Goal: Information Seeking & Learning: Obtain resource

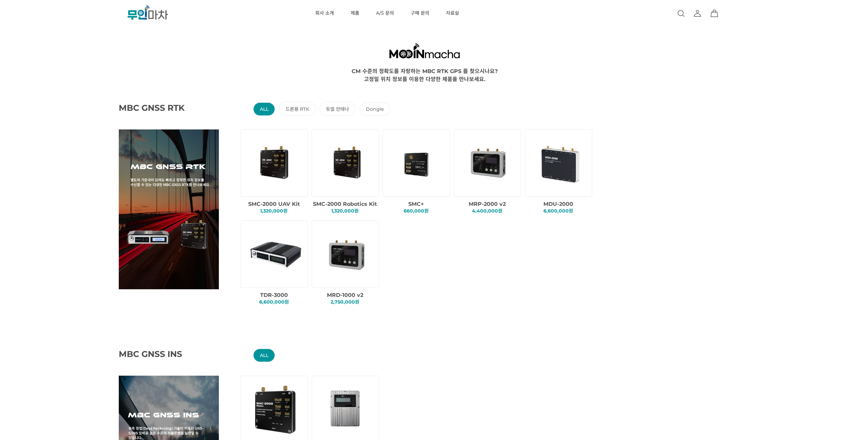
click at [295, 102] on RTK "드론용 RTK" at bounding box center [297, 109] width 37 height 14
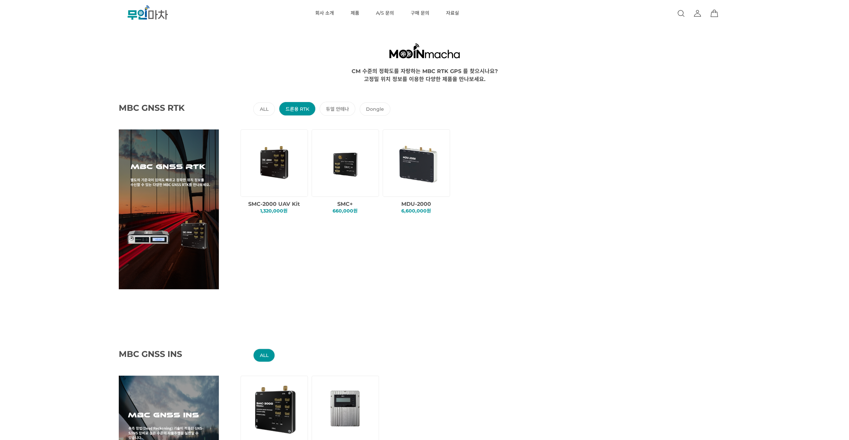
click at [299, 109] on RTK "드론용 RTK" at bounding box center [297, 109] width 37 height 14
click at [264, 171] on img at bounding box center [275, 162] width 57 height 57
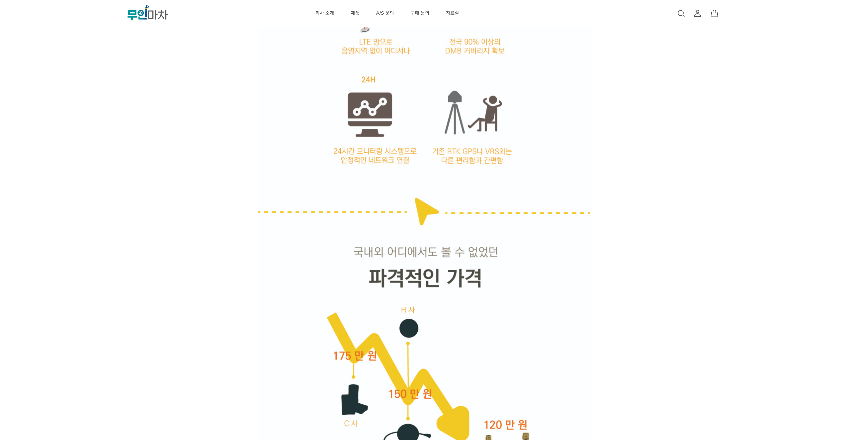
scroll to position [1135, 0]
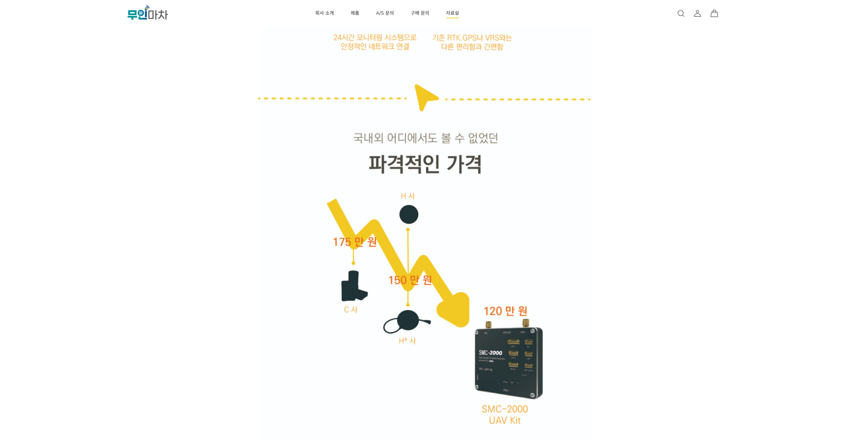
click at [455, 15] on link "자료실" at bounding box center [452, 13] width 13 height 27
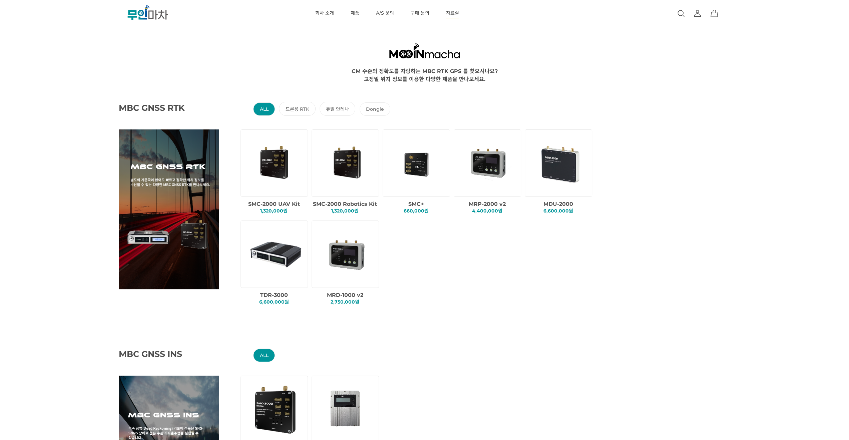
click at [448, 13] on link "자료실" at bounding box center [452, 13] width 13 height 27
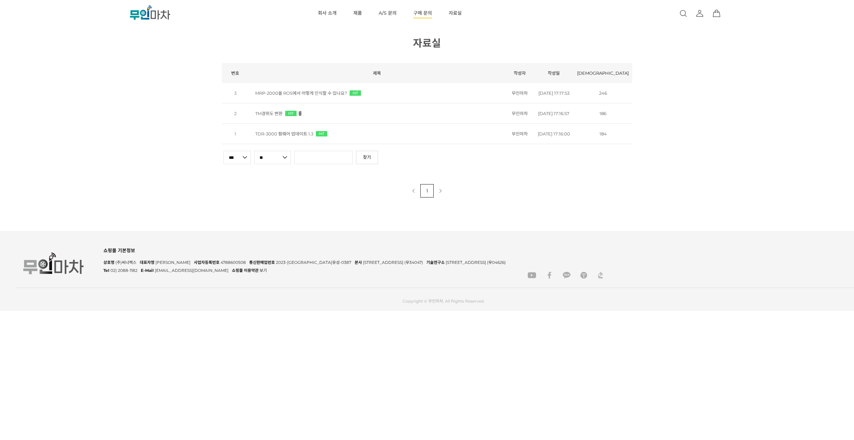
click at [425, 16] on link "구매 문의" at bounding box center [422, 13] width 19 height 27
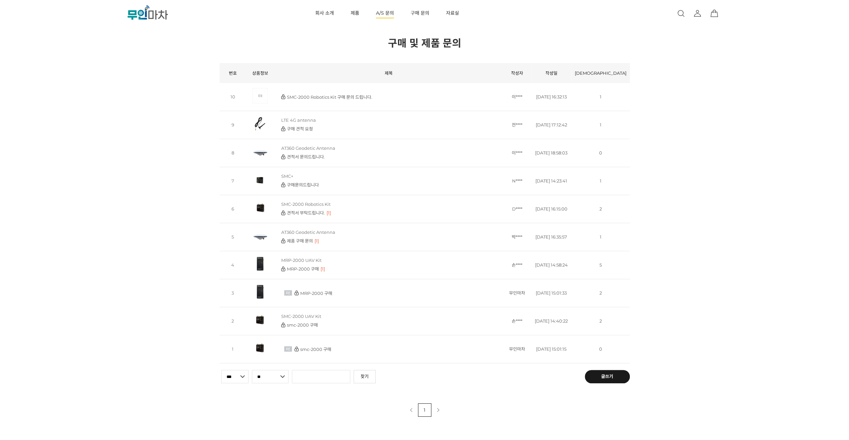
click at [386, 15] on link "A/S 문의" at bounding box center [385, 13] width 18 height 27
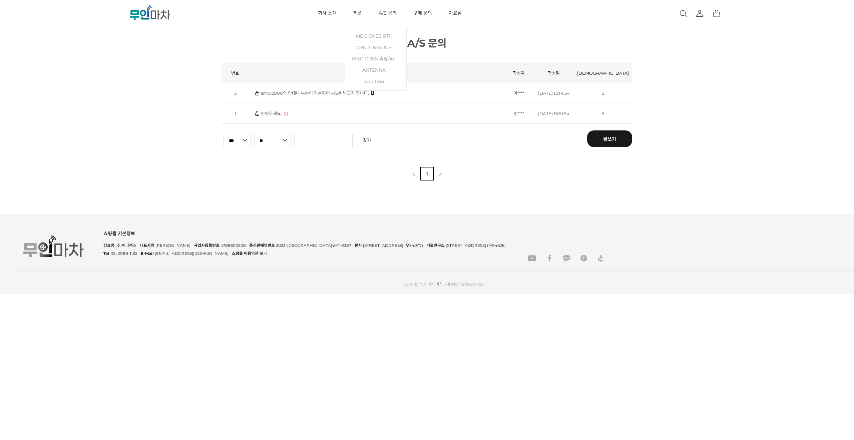
click at [358, 15] on link "제품" at bounding box center [357, 13] width 9 height 27
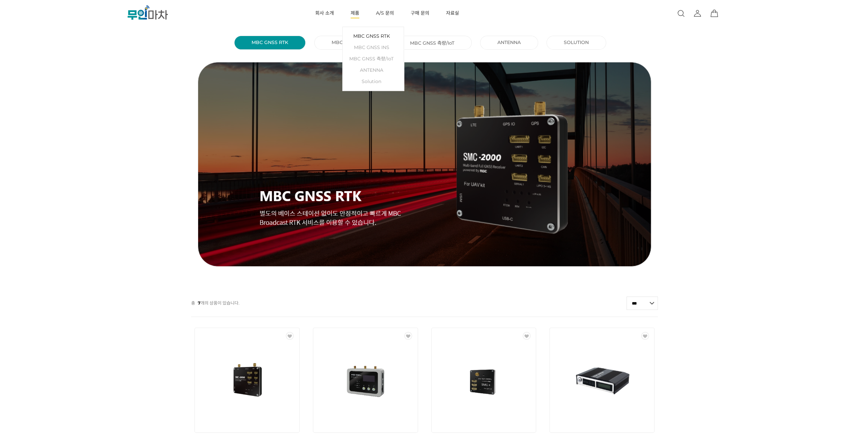
click at [371, 35] on link "MBC GNSS RTK" at bounding box center [373, 35] width 54 height 11
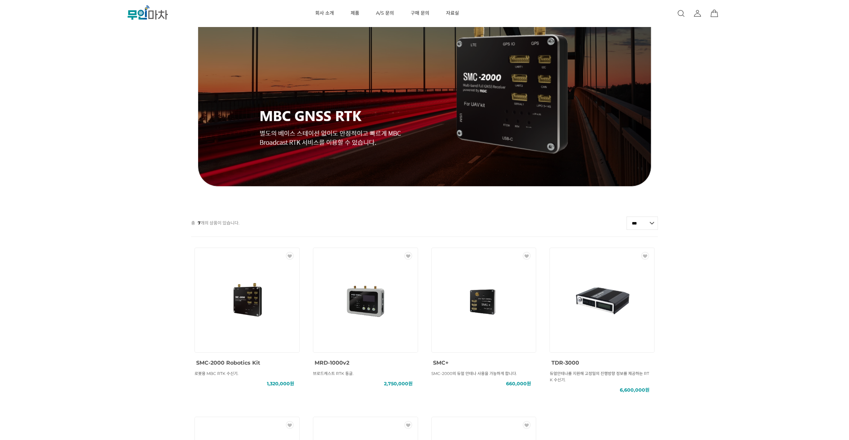
scroll to position [200, 0]
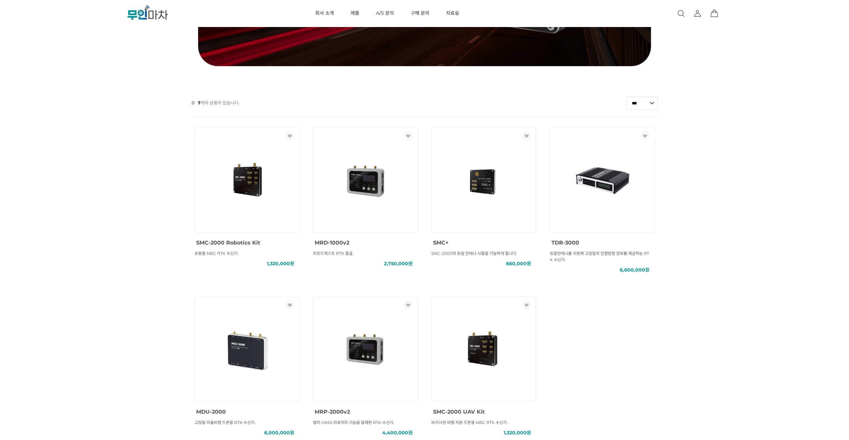
click at [243, 196] on img at bounding box center [247, 180] width 60 height 60
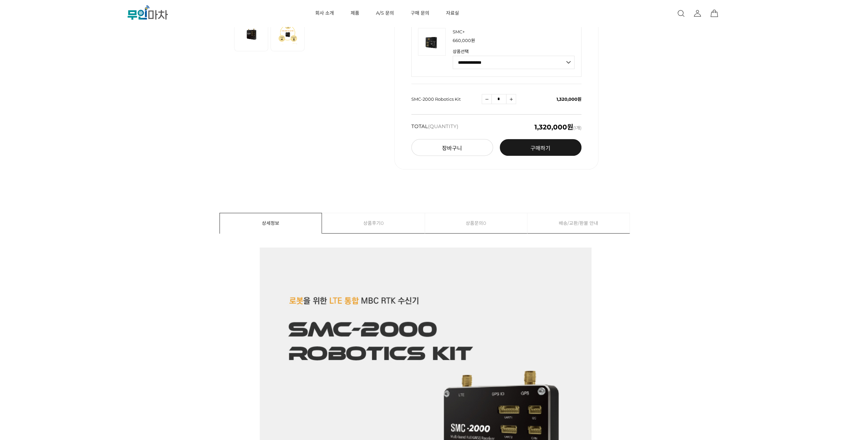
click at [485, 225] on span "0" at bounding box center [484, 223] width 3 height 20
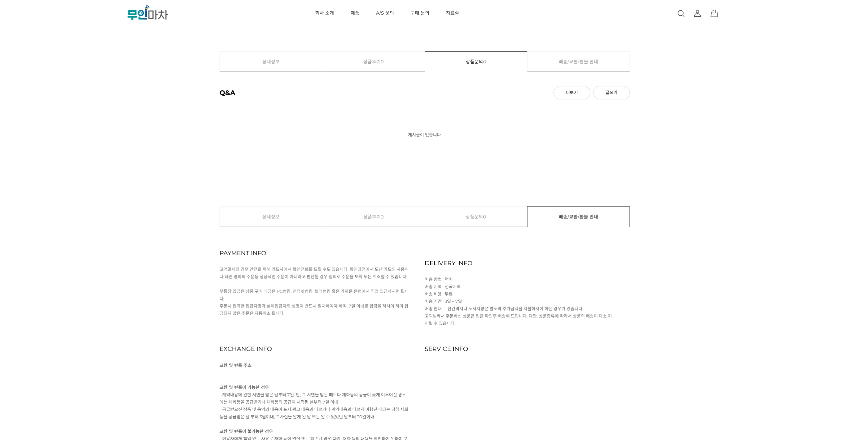
click at [445, 16] on li "자료실" at bounding box center [453, 13] width 30 height 27
click at [450, 12] on link "자료실" at bounding box center [452, 13] width 13 height 27
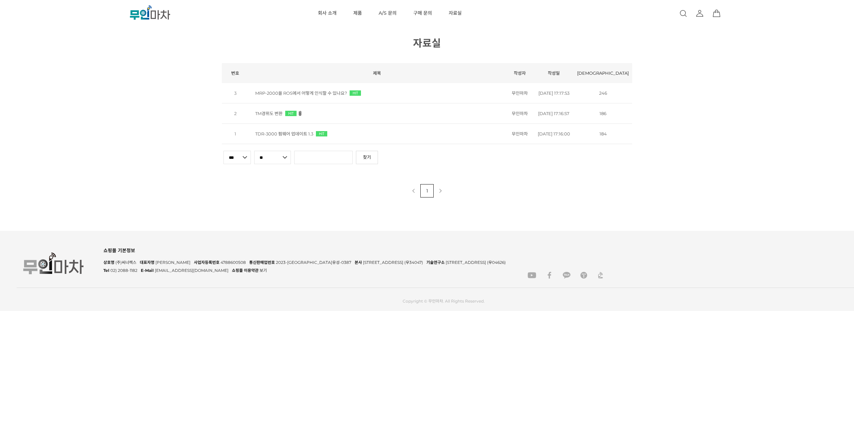
click at [293, 136] on link "TDR-3000 펌웨어 업데이트 1.3" at bounding box center [284, 133] width 58 height 5
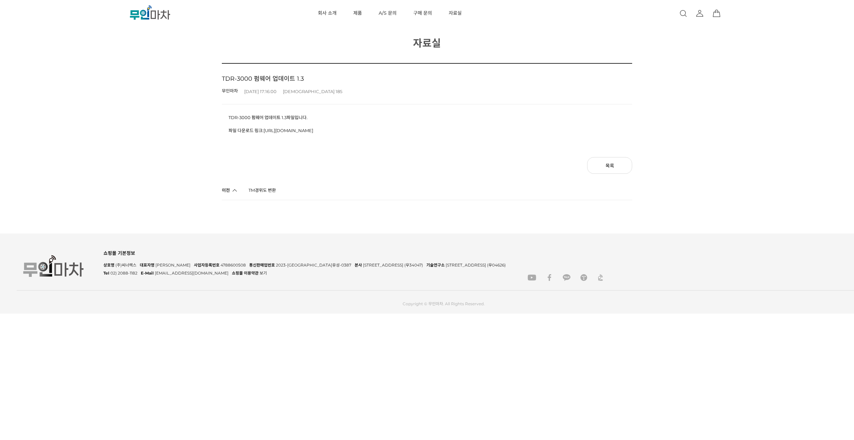
click at [294, 131] on link "https://drive.google.com/file/d/1jvjj5zA77iKFYxnmpy7UuvFlUaL1qwWz/view" at bounding box center [289, 130] width 50 height 5
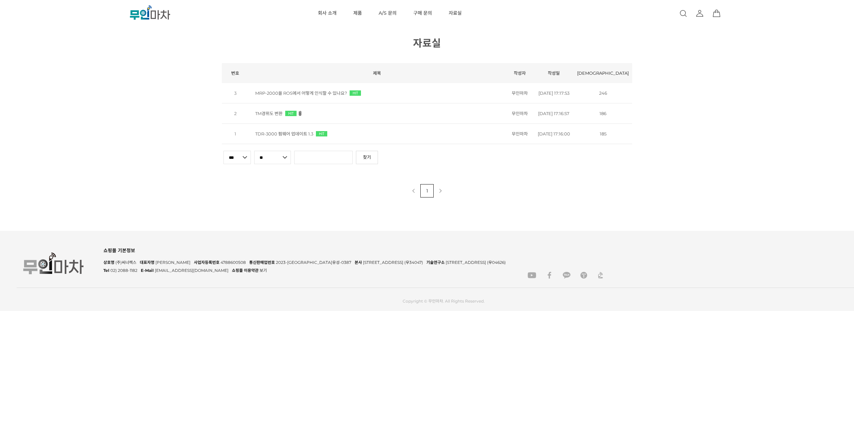
click at [314, 96] on link "MRP-2000을 ROS에서 어떻게 인식할 수 있나요?" at bounding box center [301, 92] width 92 height 5
